Goal: Transaction & Acquisition: Register for event/course

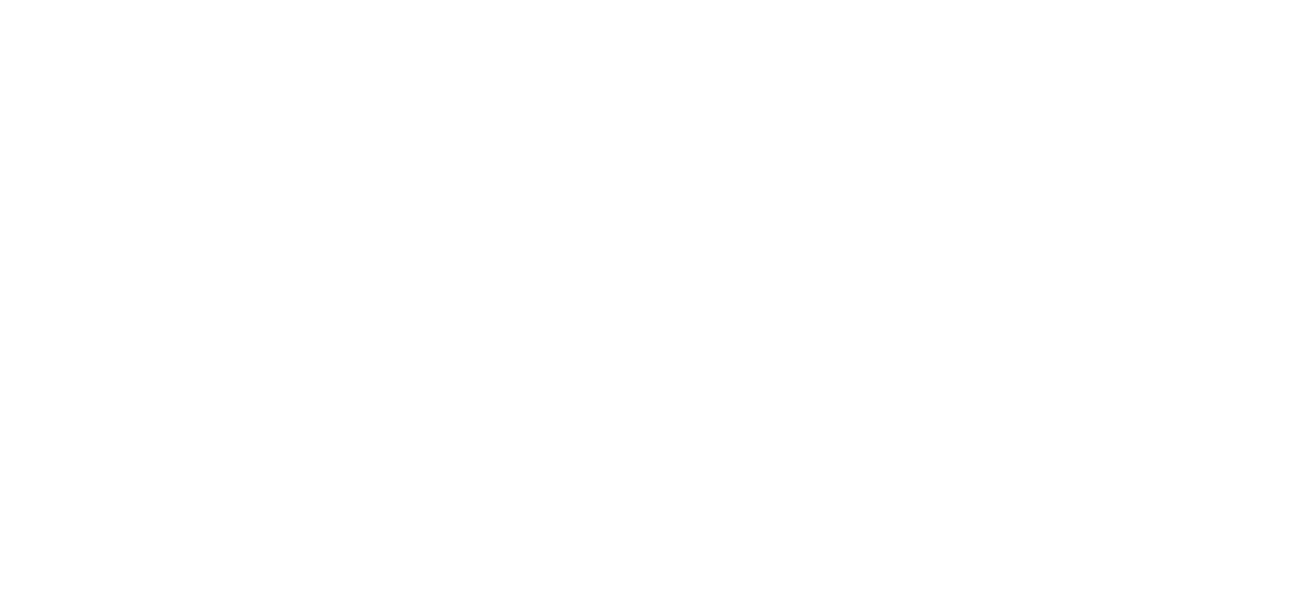
click at [862, 0] on html at bounding box center [650, 0] width 1300 height 0
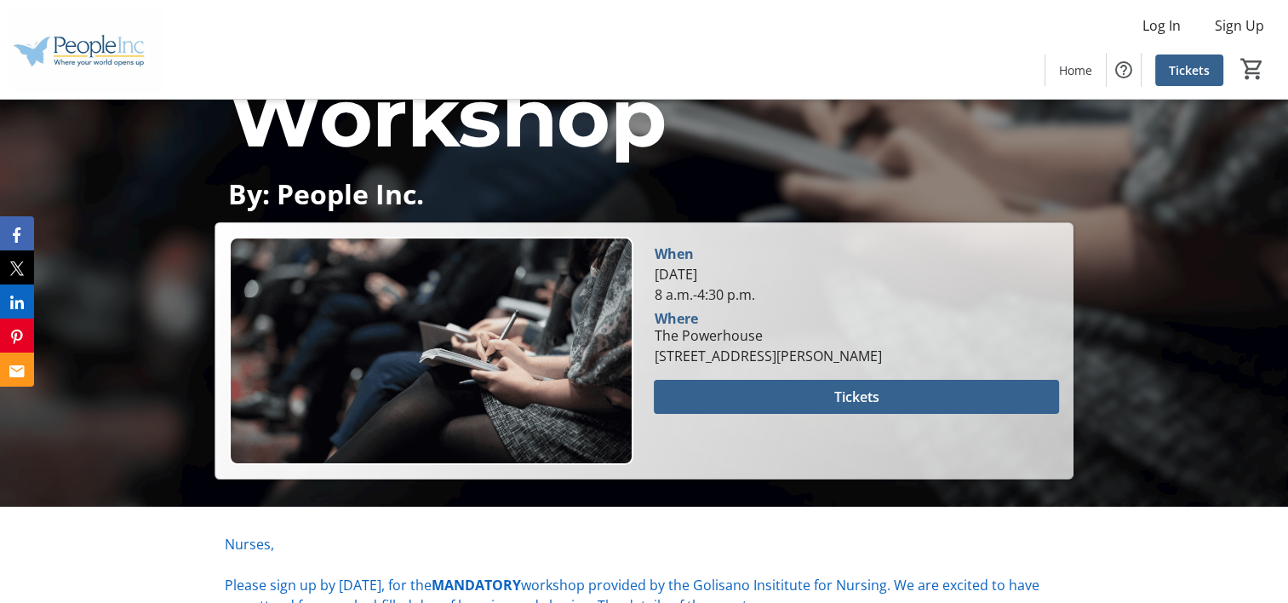
scroll to position [292, 0]
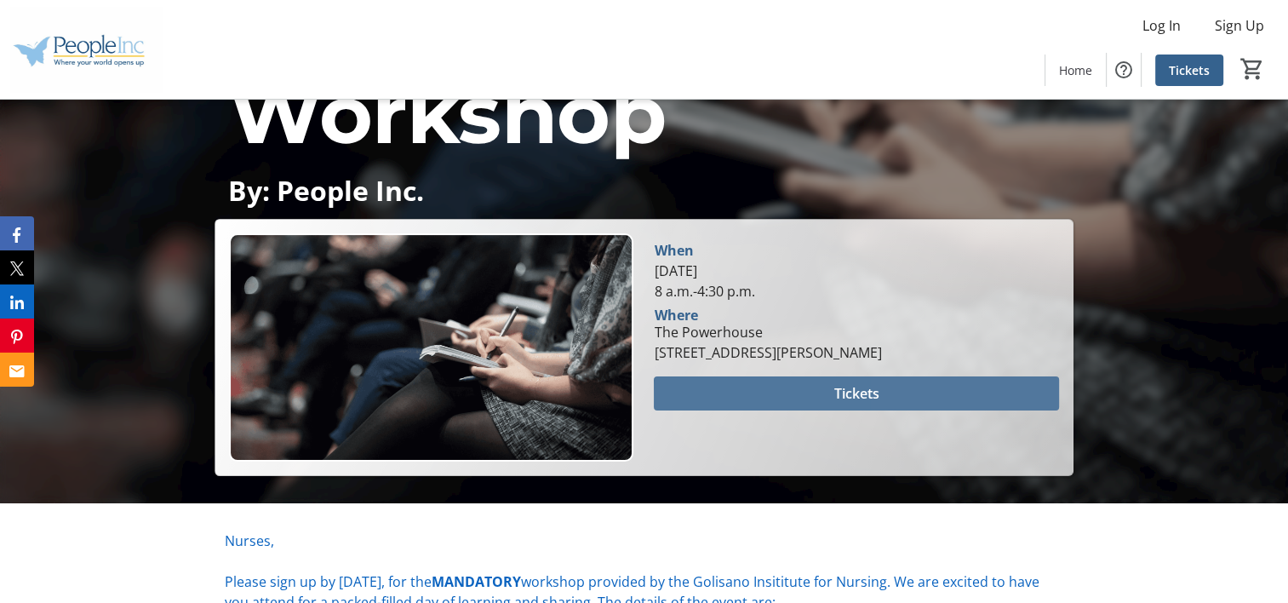
click at [929, 397] on span at bounding box center [856, 393] width 404 height 41
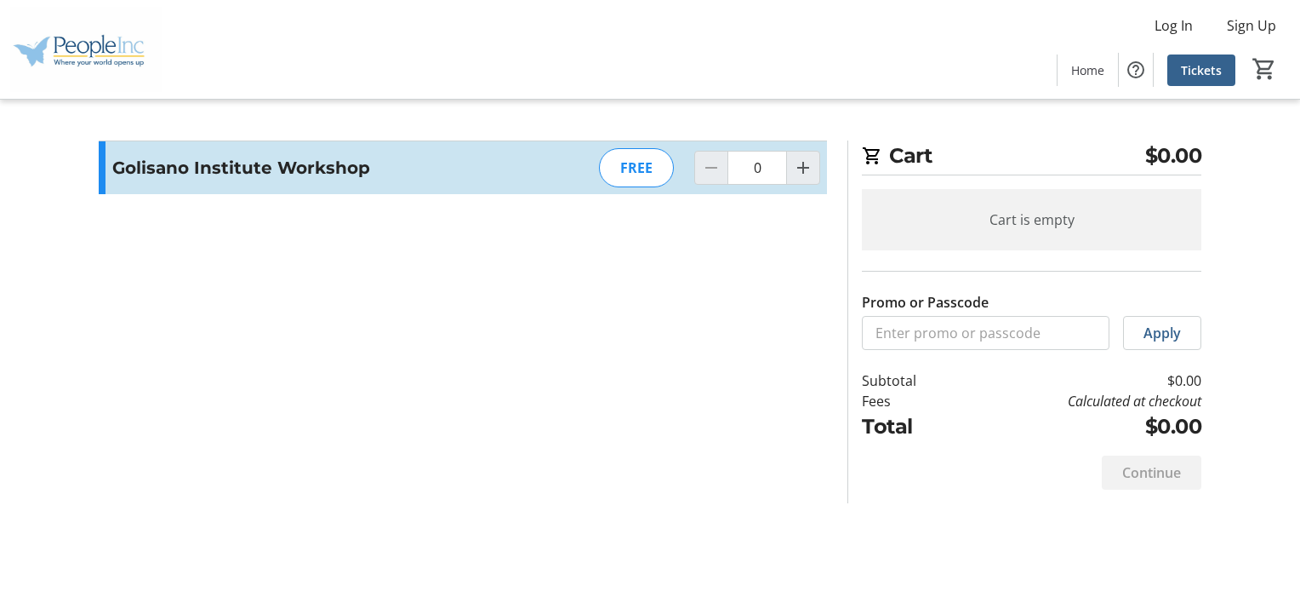
click at [993, 226] on div "Cart is empty" at bounding box center [1032, 219] width 340 height 61
click at [812, 174] on mat-icon "Increment by one" at bounding box center [803, 167] width 20 height 20
type input "1"
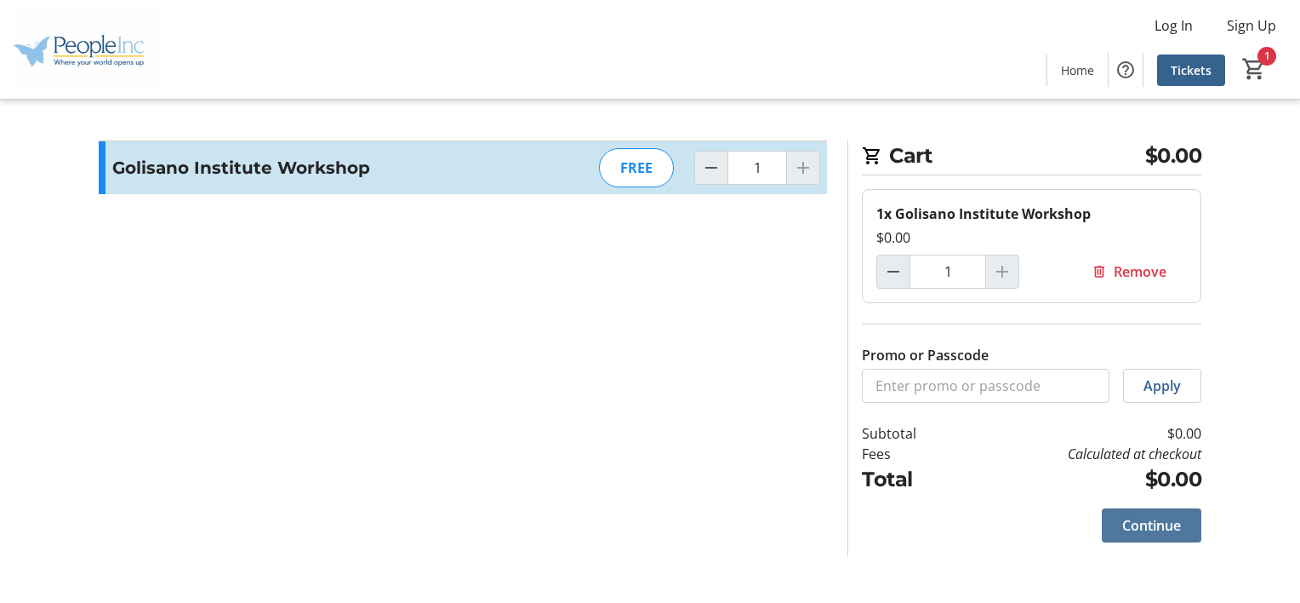
click at [1168, 538] on span at bounding box center [1152, 525] width 100 height 41
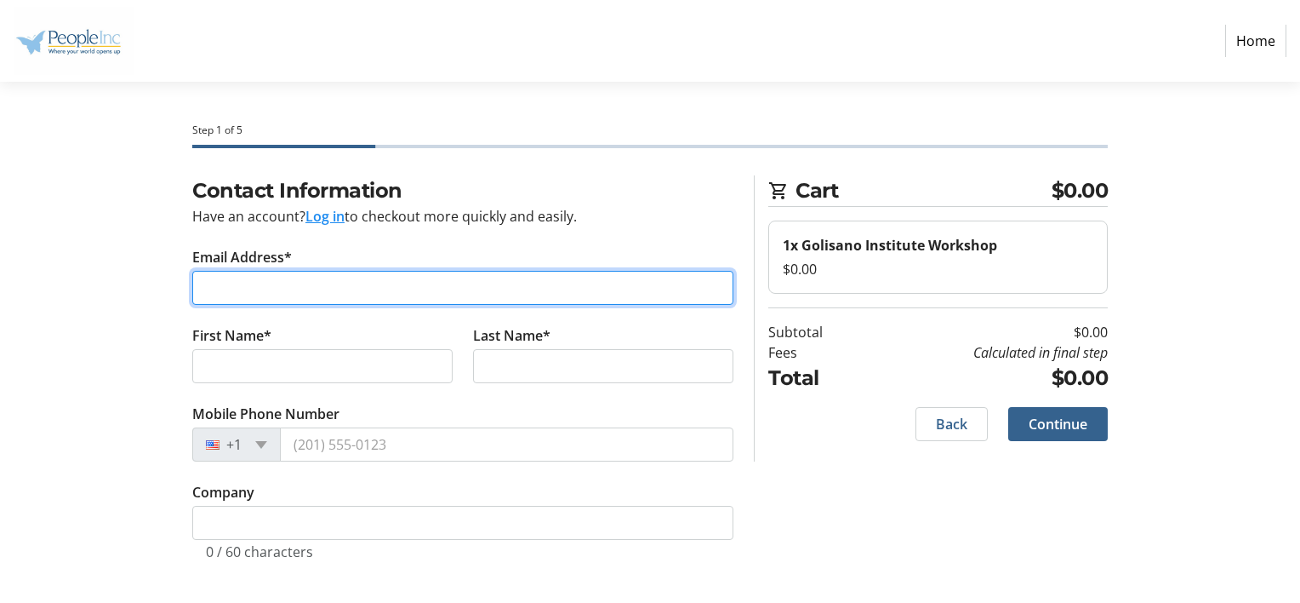
click at [407, 276] on input "Email Address*" at bounding box center [462, 288] width 541 height 34
type input "[EMAIL_ADDRESS][DOMAIN_NAME]"
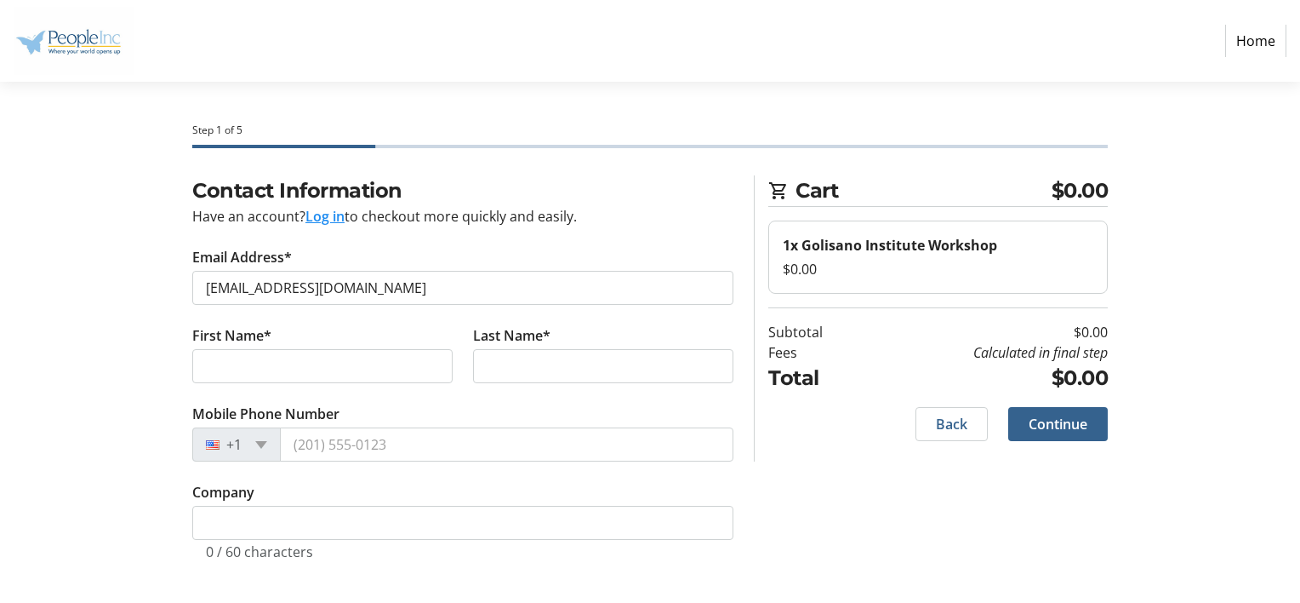
click at [177, 344] on div "Contact Information Have an account? Log in to checkout more quickly and easily…" at bounding box center [650, 388] width 1123 height 426
click at [215, 358] on input "First Name*" at bounding box center [322, 366] width 260 height 34
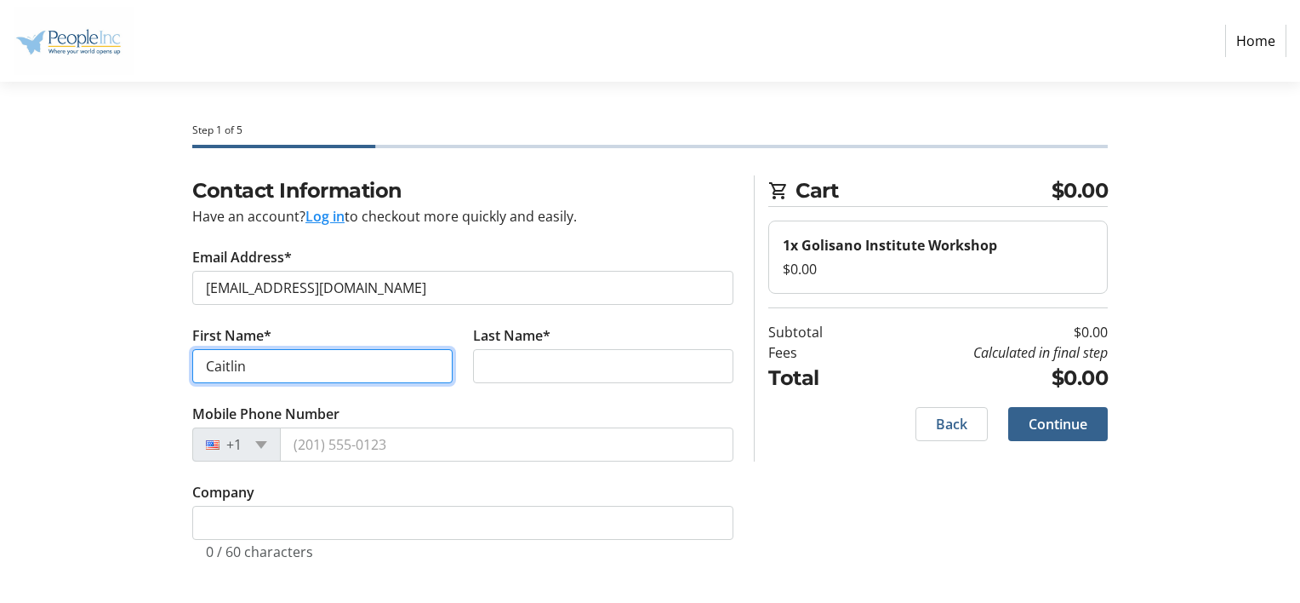
type input "Caitlin"
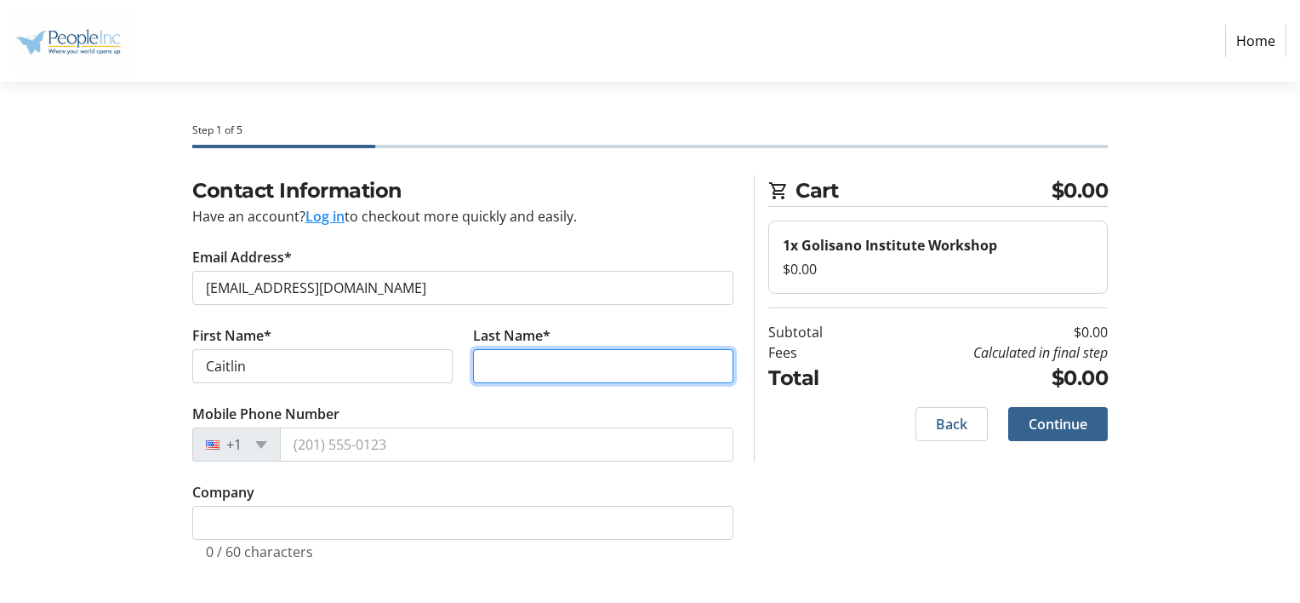
click at [506, 368] on input "Last Name*" at bounding box center [603, 366] width 260 height 34
type input "[PERSON_NAME]"
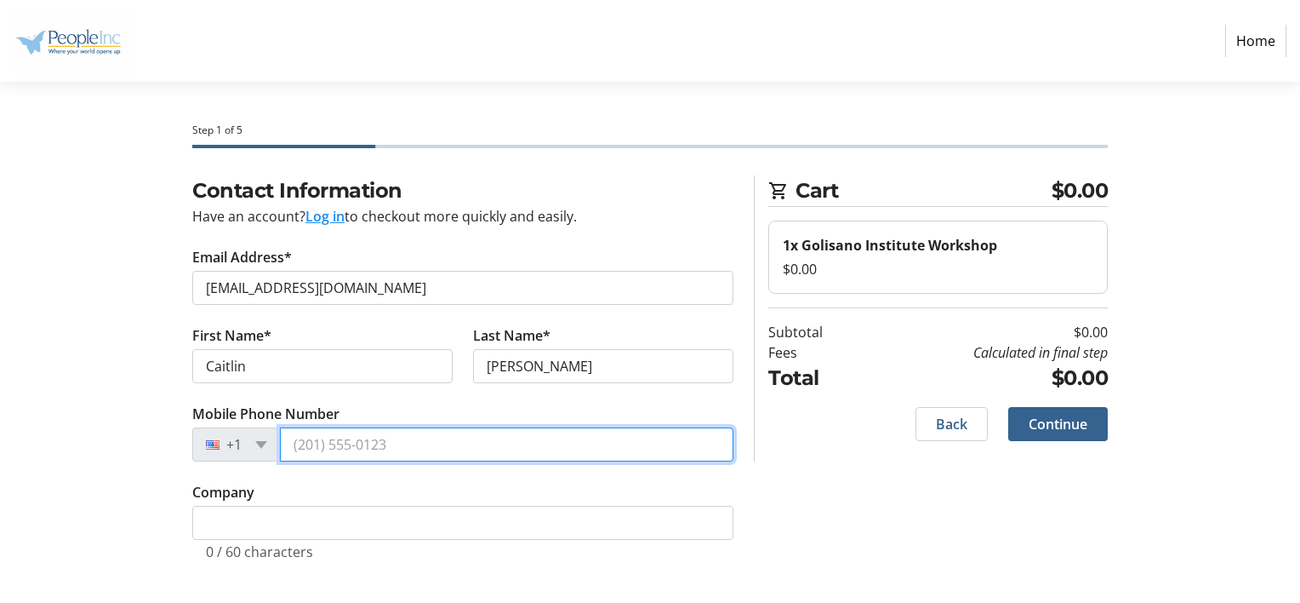
click at [342, 449] on input "Mobile Phone Number" at bounding box center [507, 444] width 454 height 34
type input "[PHONE_NUMBER]"
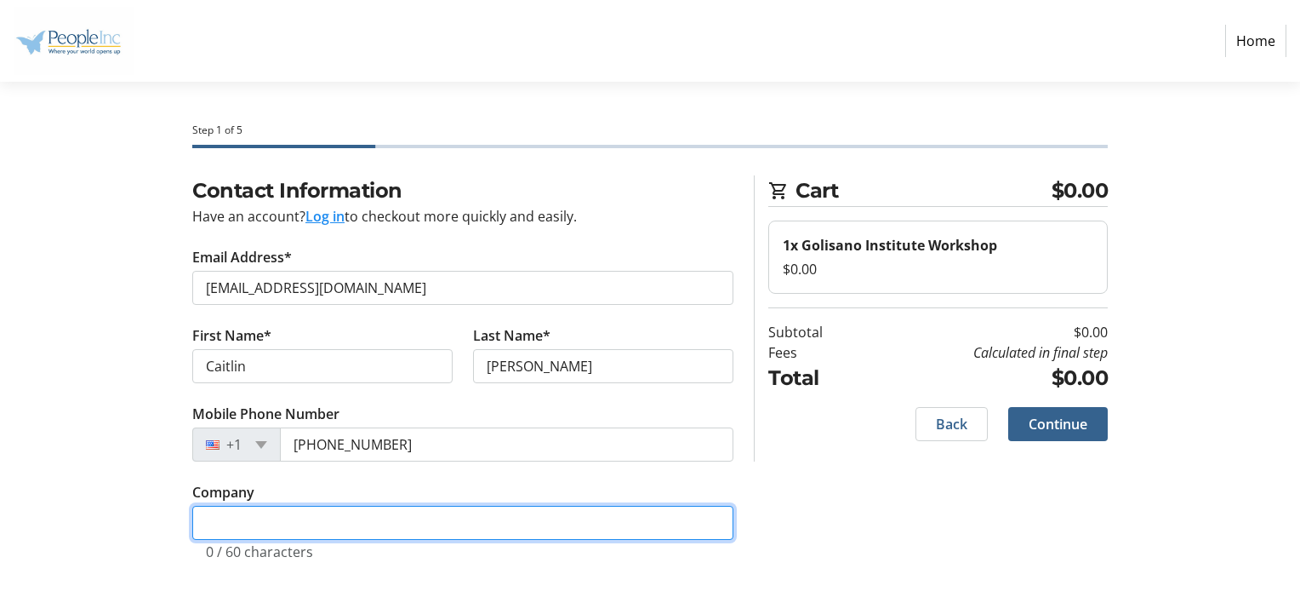
click at [326, 524] on input "Company" at bounding box center [462, 523] width 541 height 34
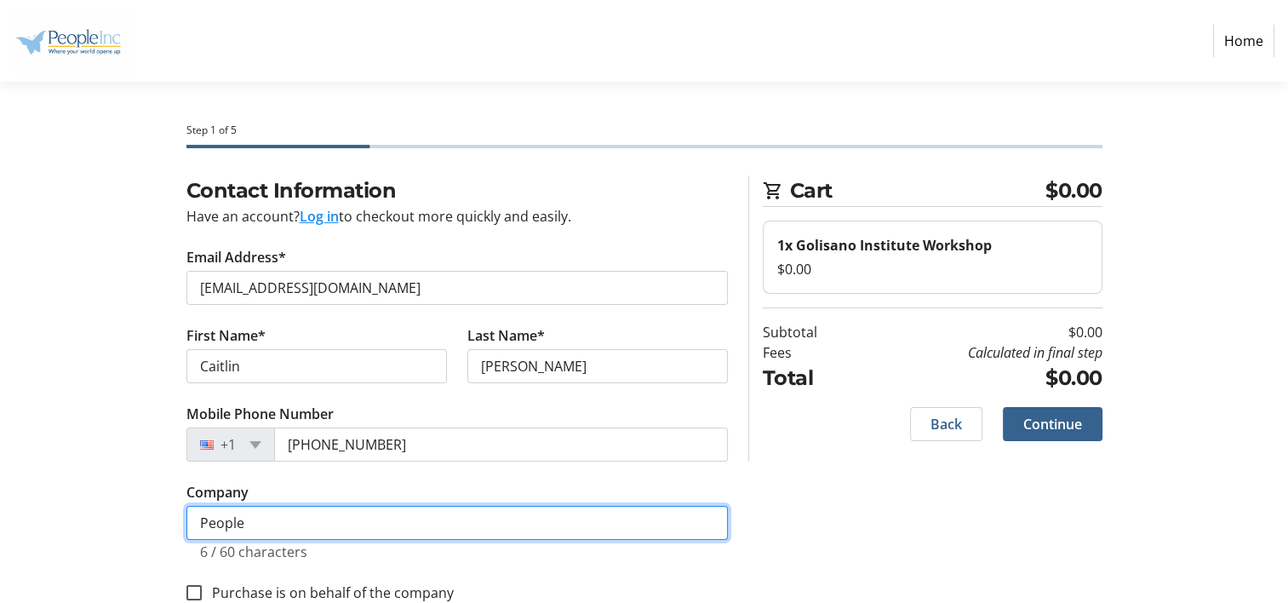
type input "People Inc."
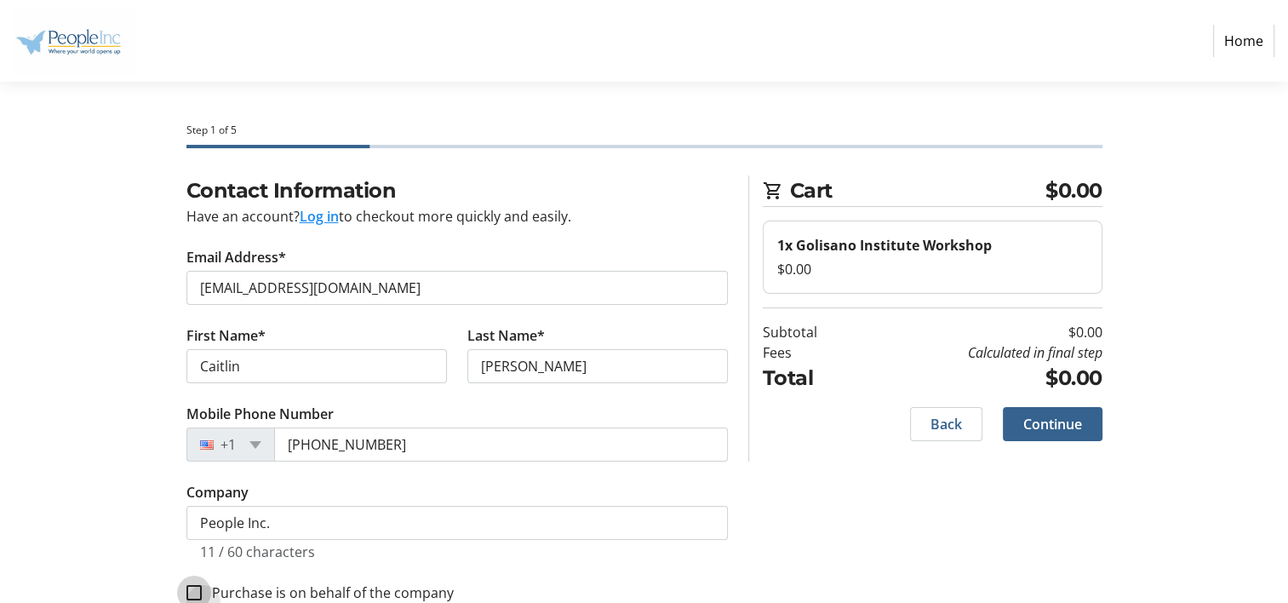
click at [191, 589] on input "Purchase is on behalf of the company" at bounding box center [193, 592] width 15 height 15
checkbox input "true"
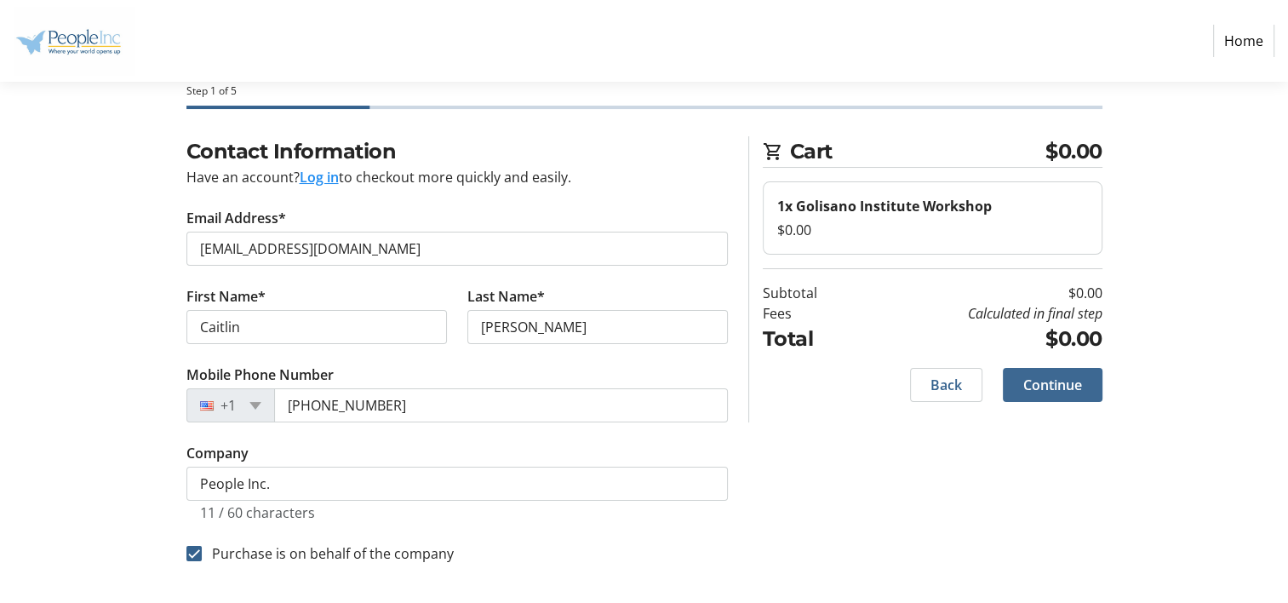
click at [1073, 390] on span "Continue" at bounding box center [1052, 384] width 59 height 20
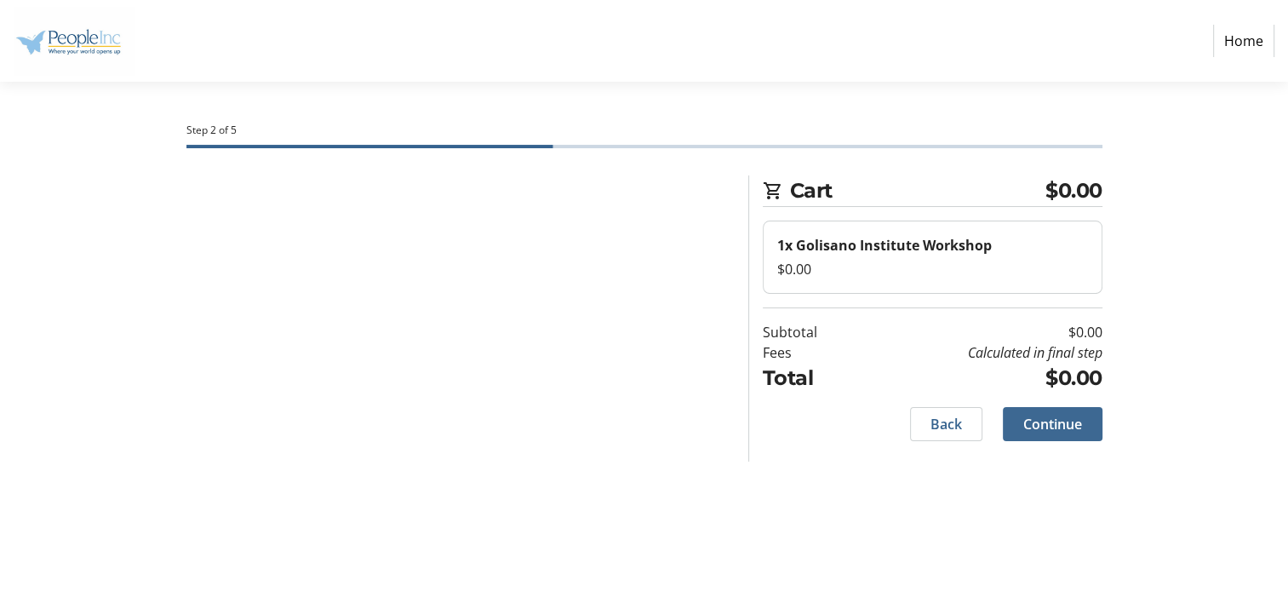
scroll to position [0, 0]
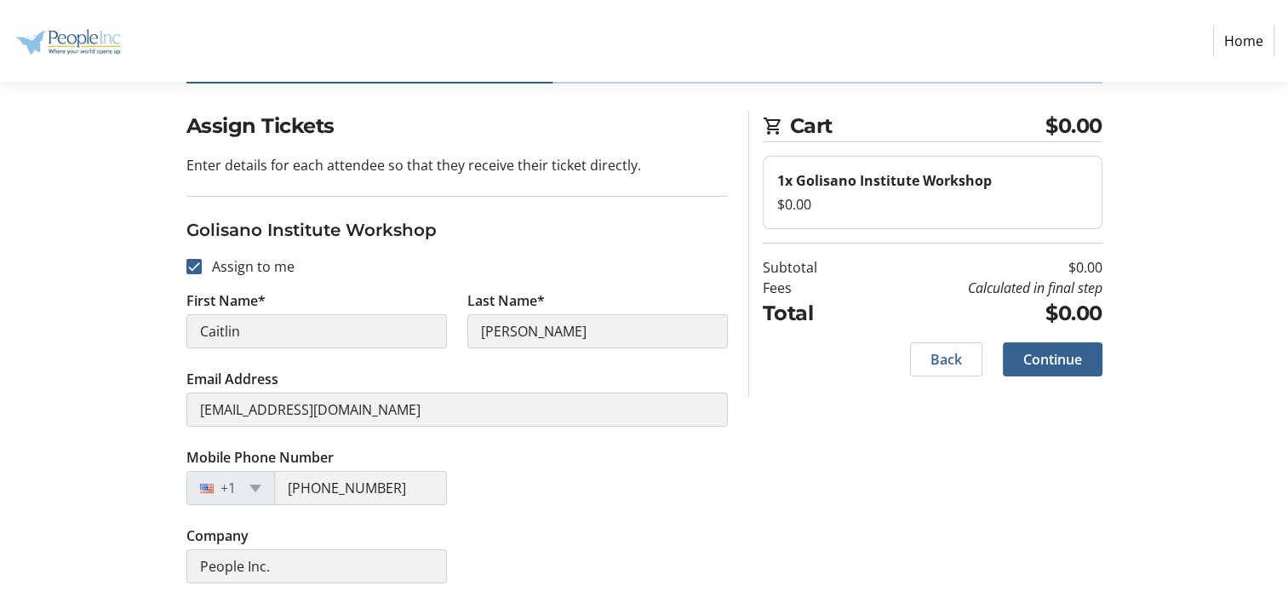
scroll to position [56, 0]
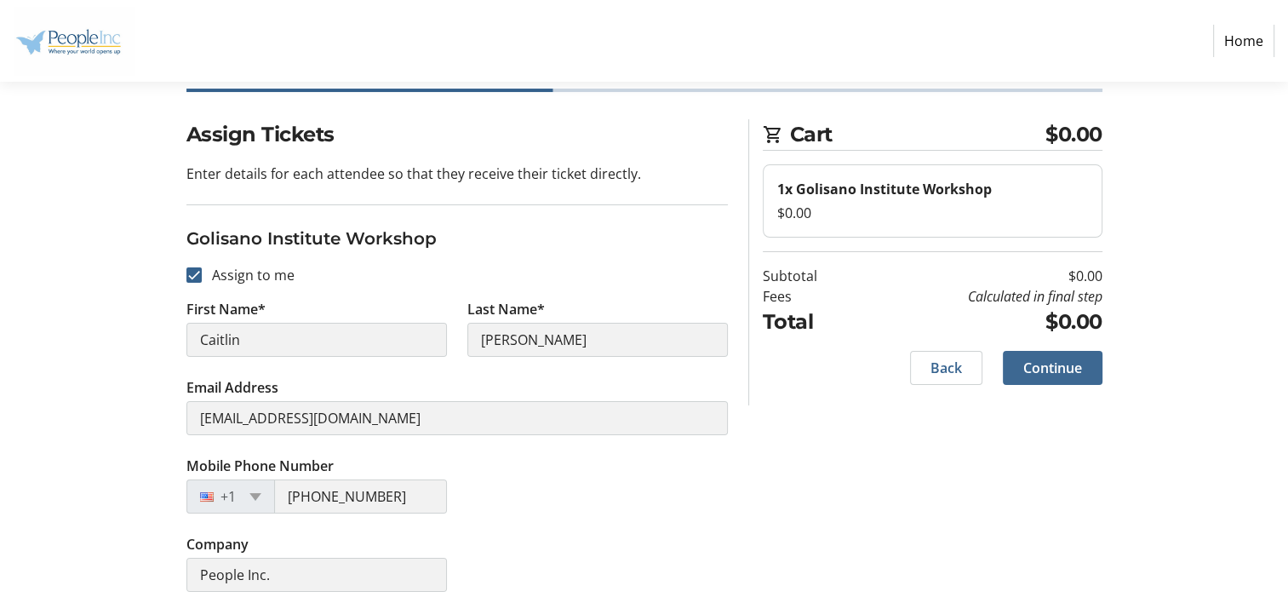
click at [1067, 378] on span at bounding box center [1053, 367] width 100 height 41
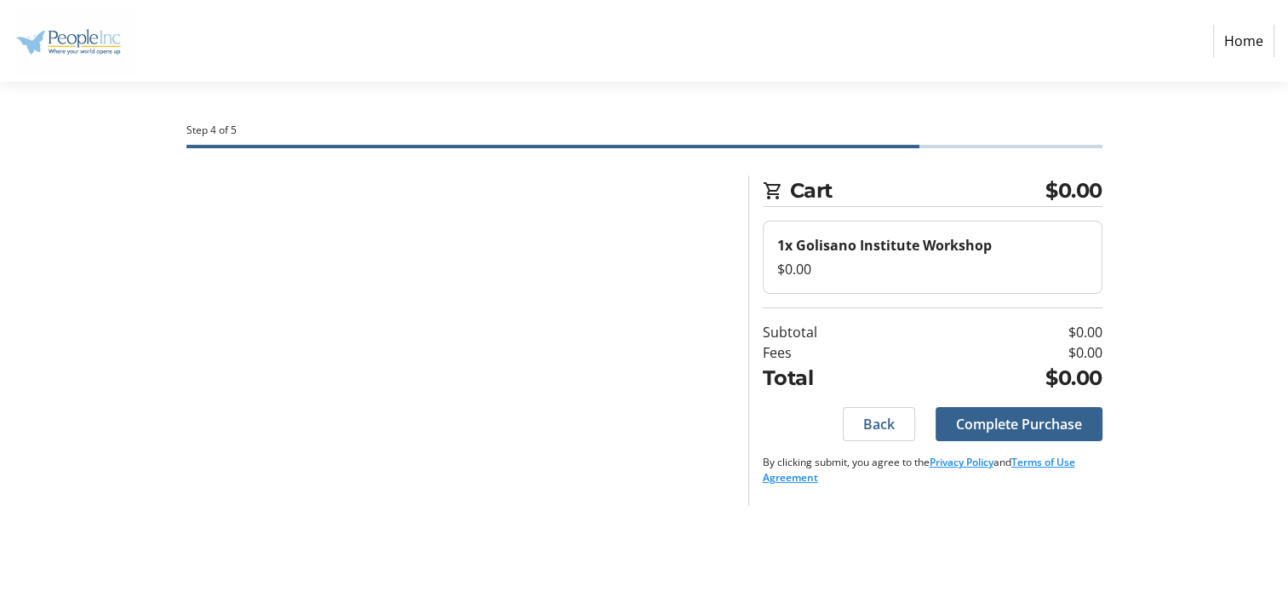
scroll to position [0, 0]
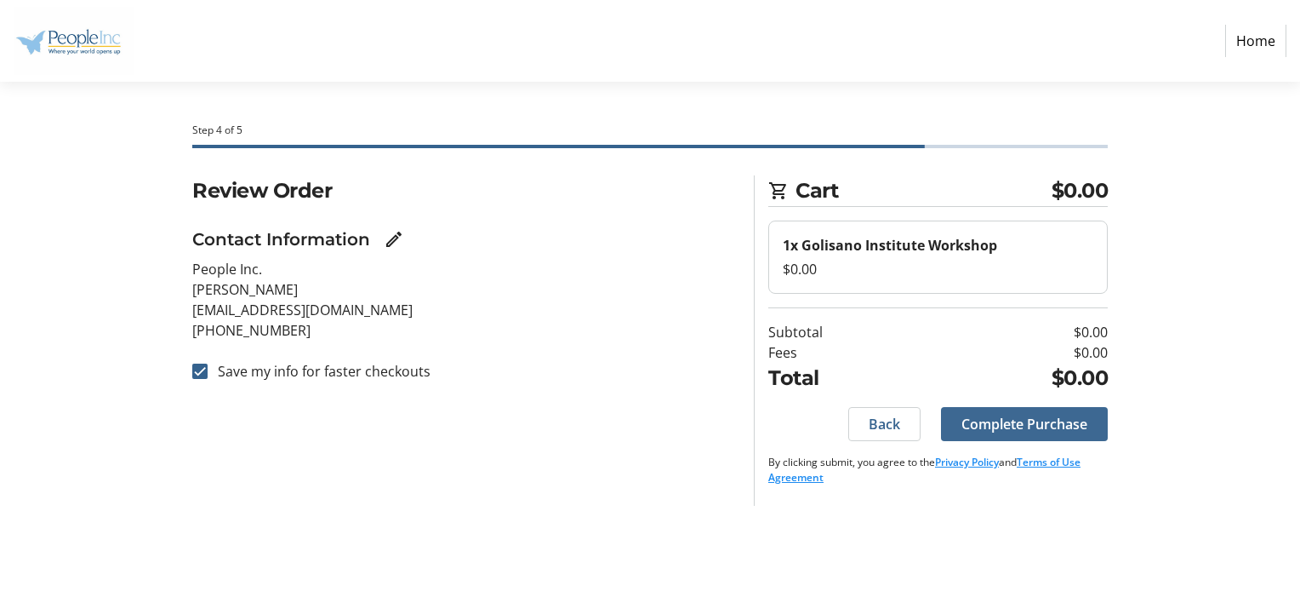
click at [1036, 414] on span "Complete Purchase" at bounding box center [1025, 424] width 126 height 20
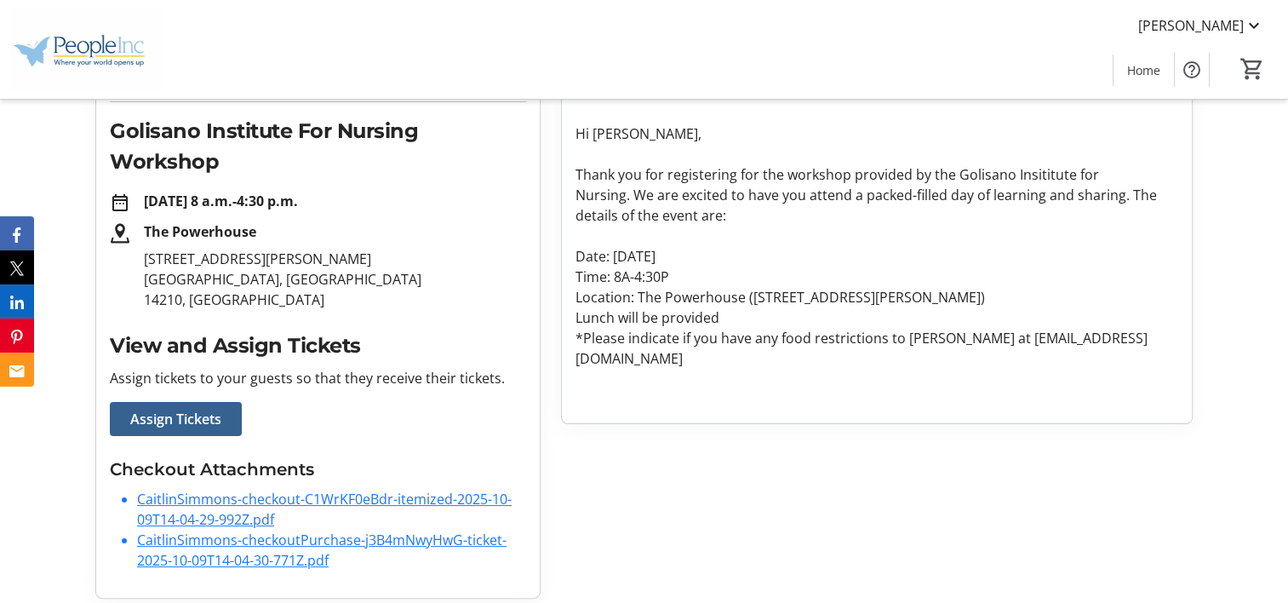
scroll to position [260, 0]
